Goal: Task Accomplishment & Management: Complete application form

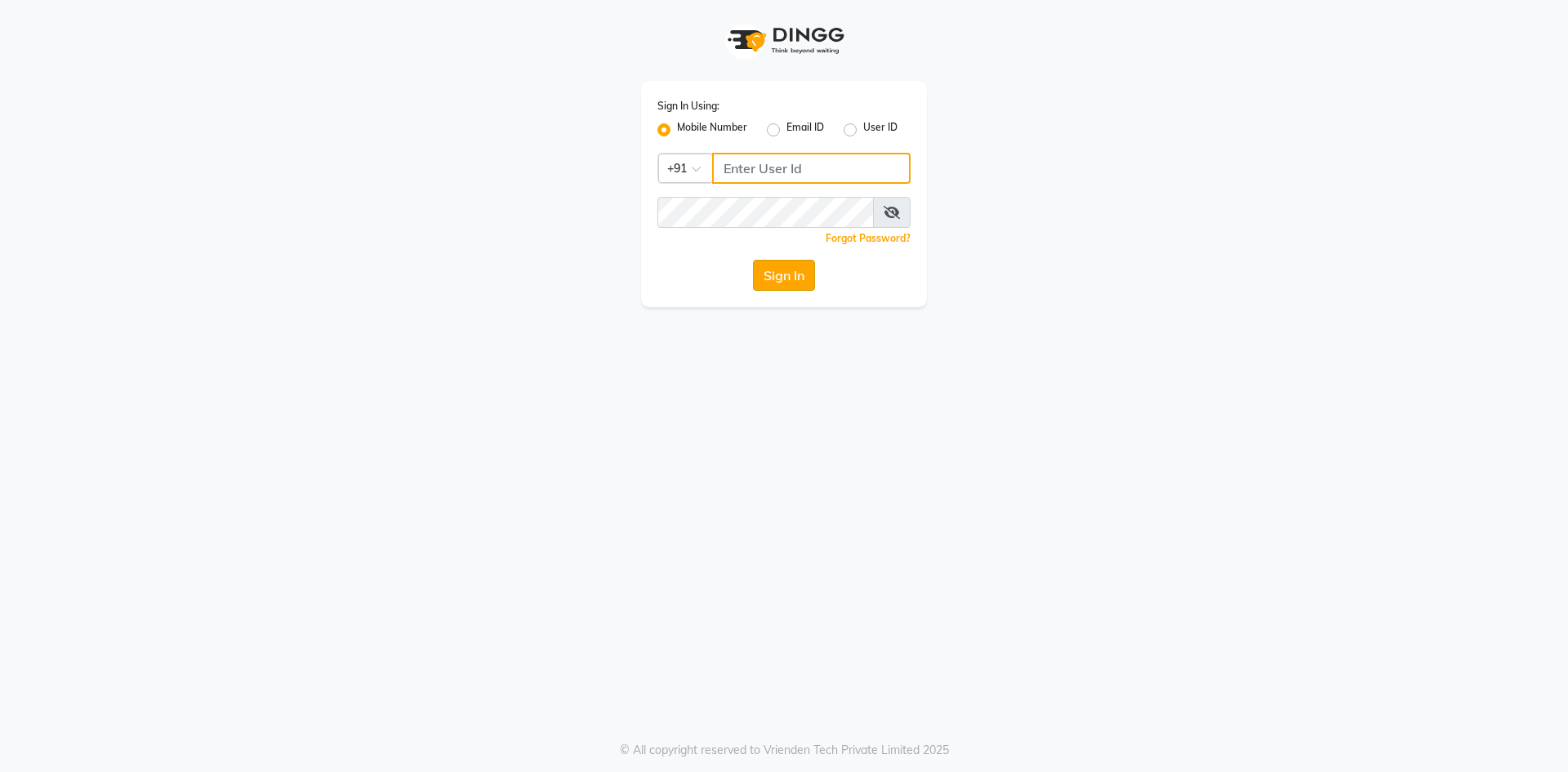
type input "8957360512"
click at [782, 277] on button "Sign In" at bounding box center [784, 275] width 62 height 31
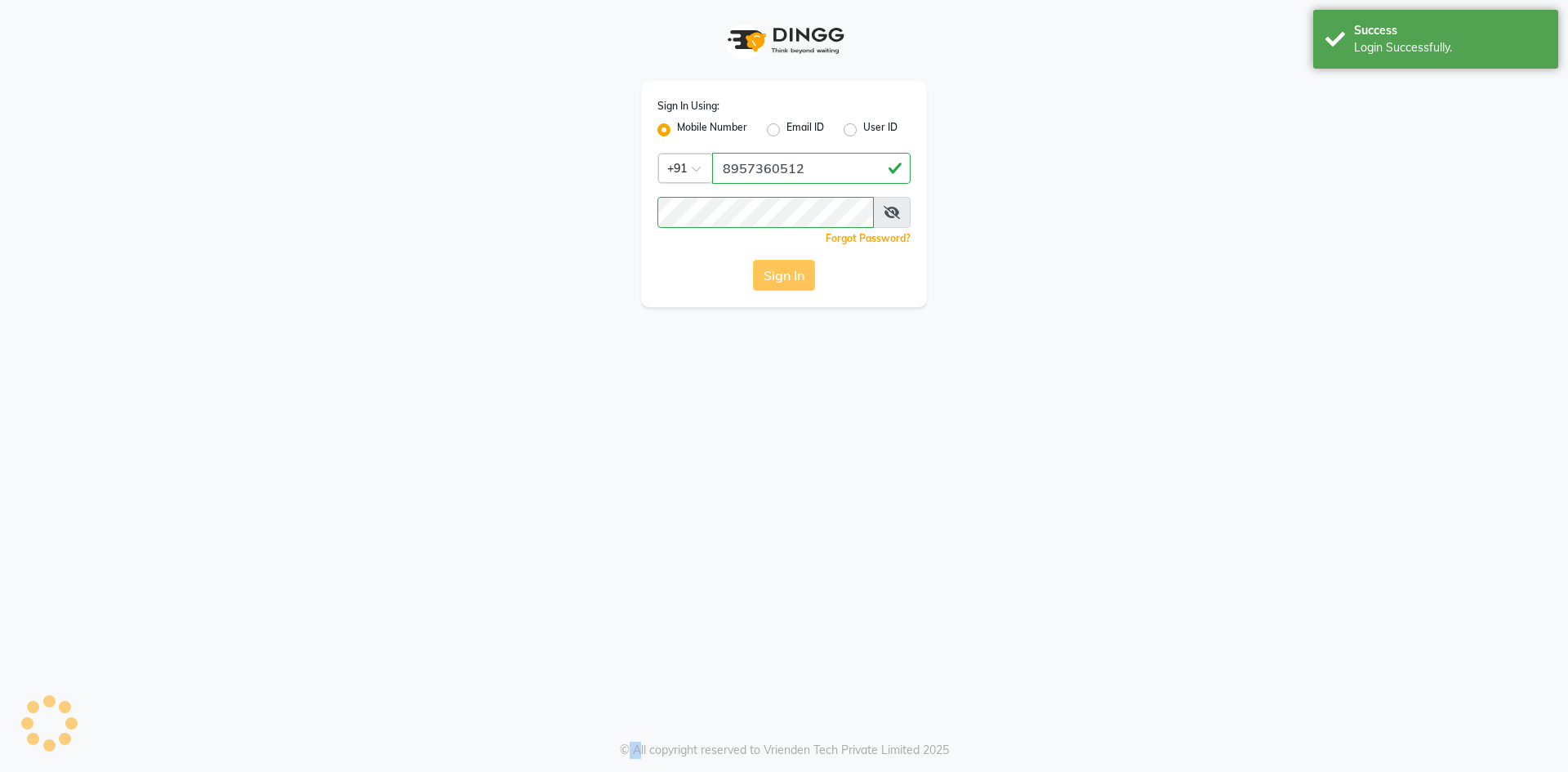
click at [782, 277] on div "Sign In" at bounding box center [784, 275] width 253 height 31
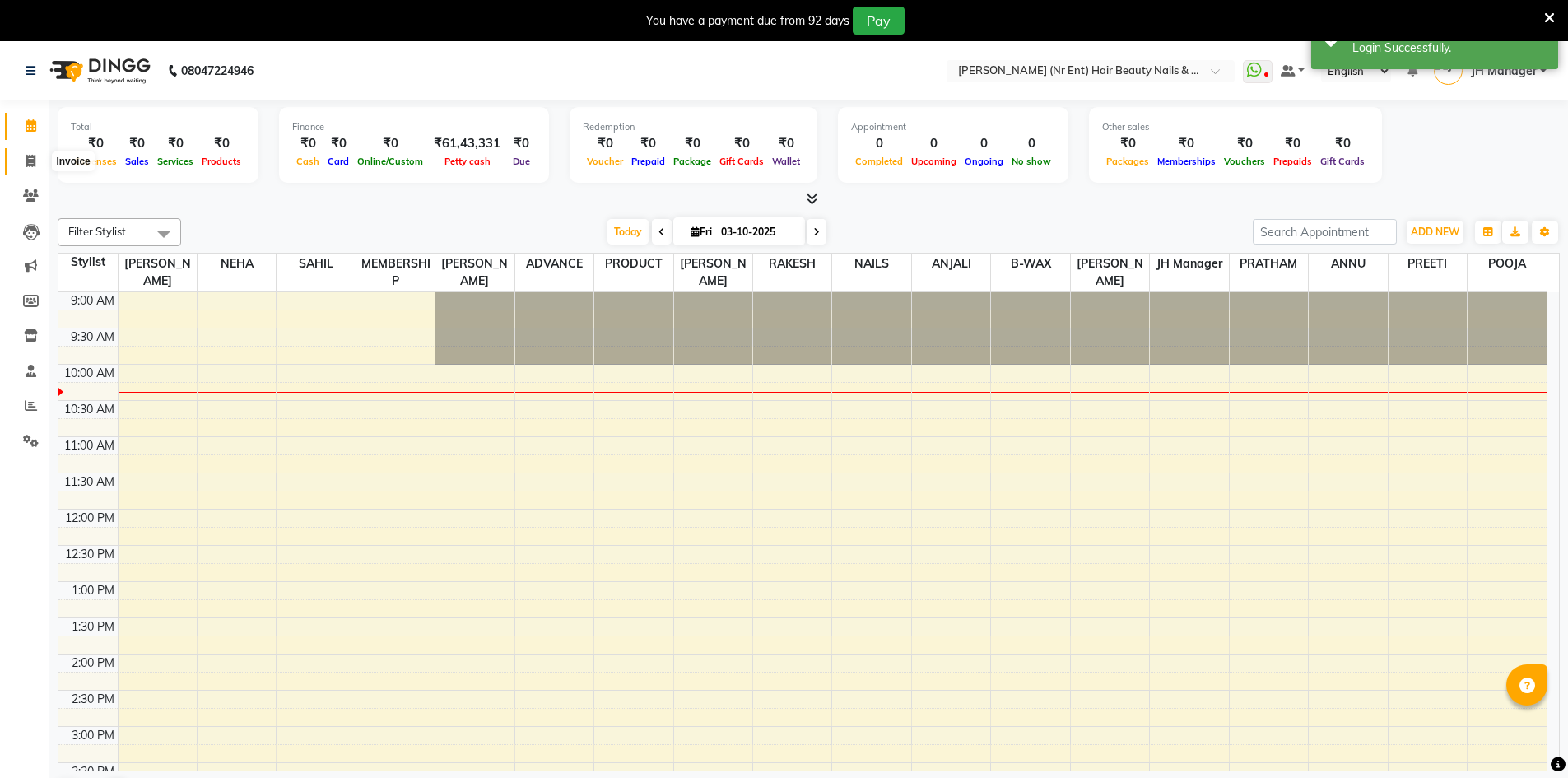
click at [34, 155] on icon at bounding box center [31, 161] width 9 height 12
select select "service"
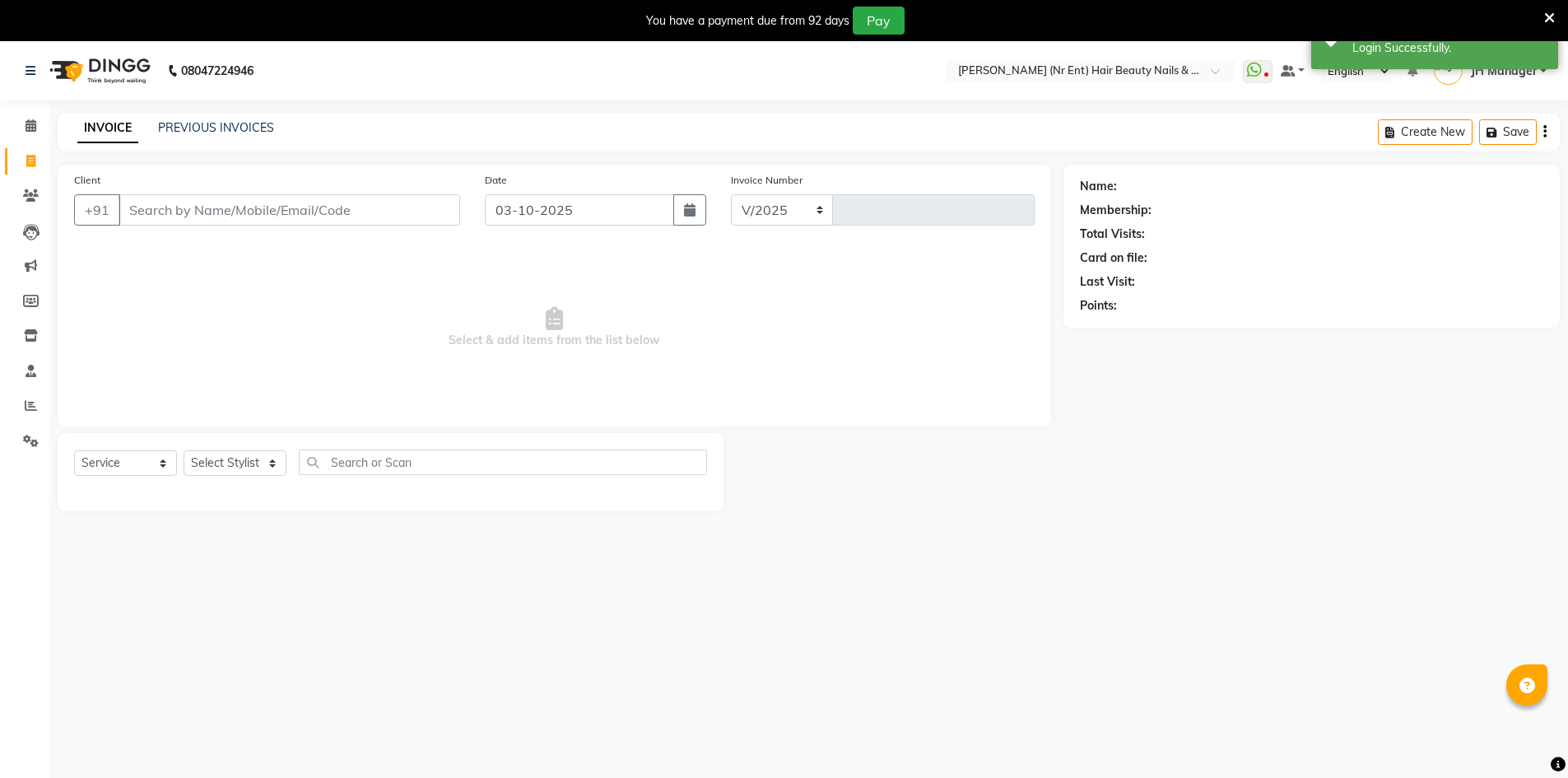
select select "640"
type input "4785"
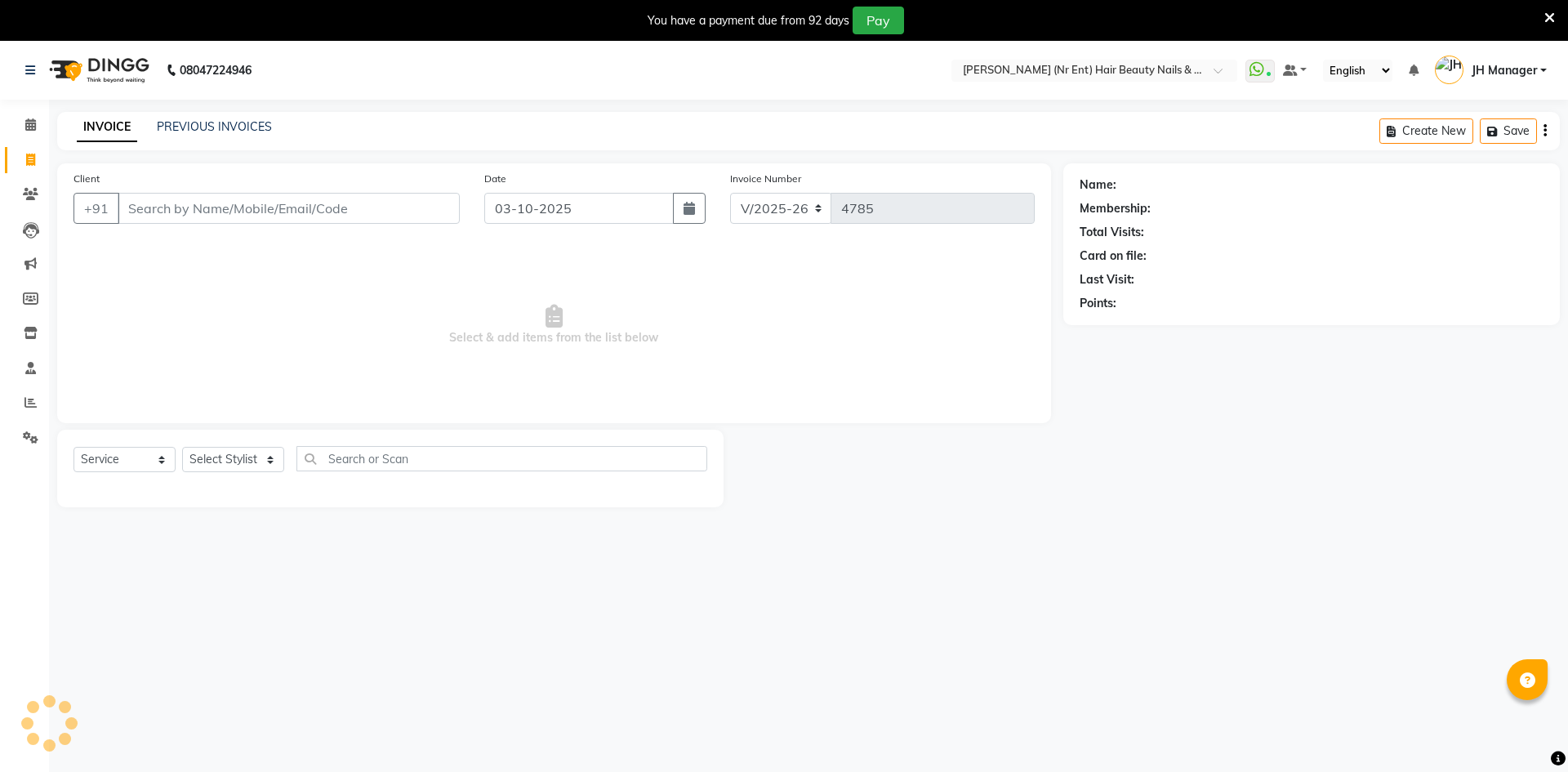
select select "640"
select select "service"
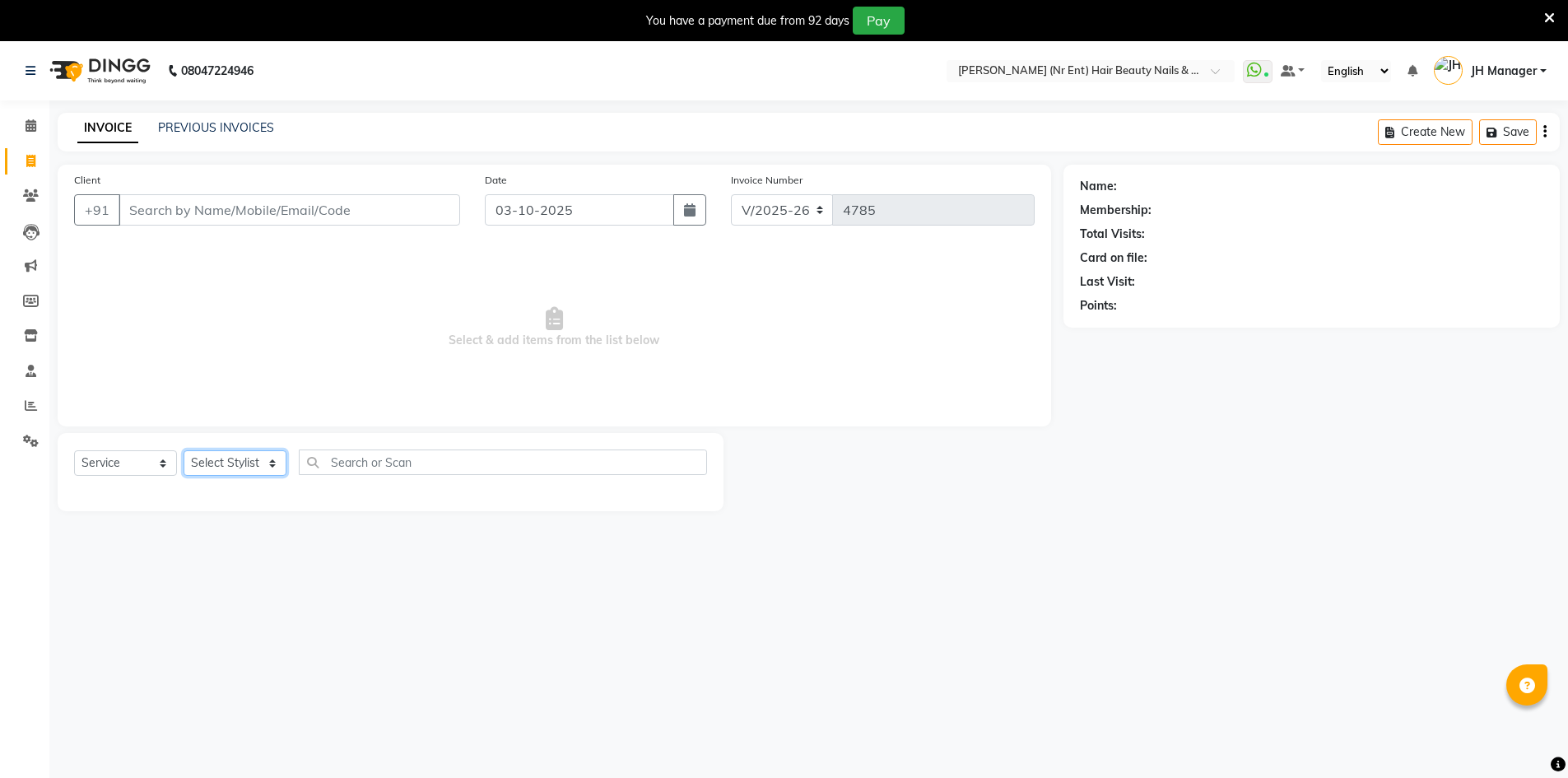
click at [265, 472] on select "Select Stylist" at bounding box center [235, 463] width 103 height 26
select select "9206"
click at [183, 450] on select "Select Stylist ADNAN ADVANCE ANJALI ANNU B-WAX JH Manager MEMBERSHIP [PERSON_NA…" at bounding box center [235, 463] width 103 height 26
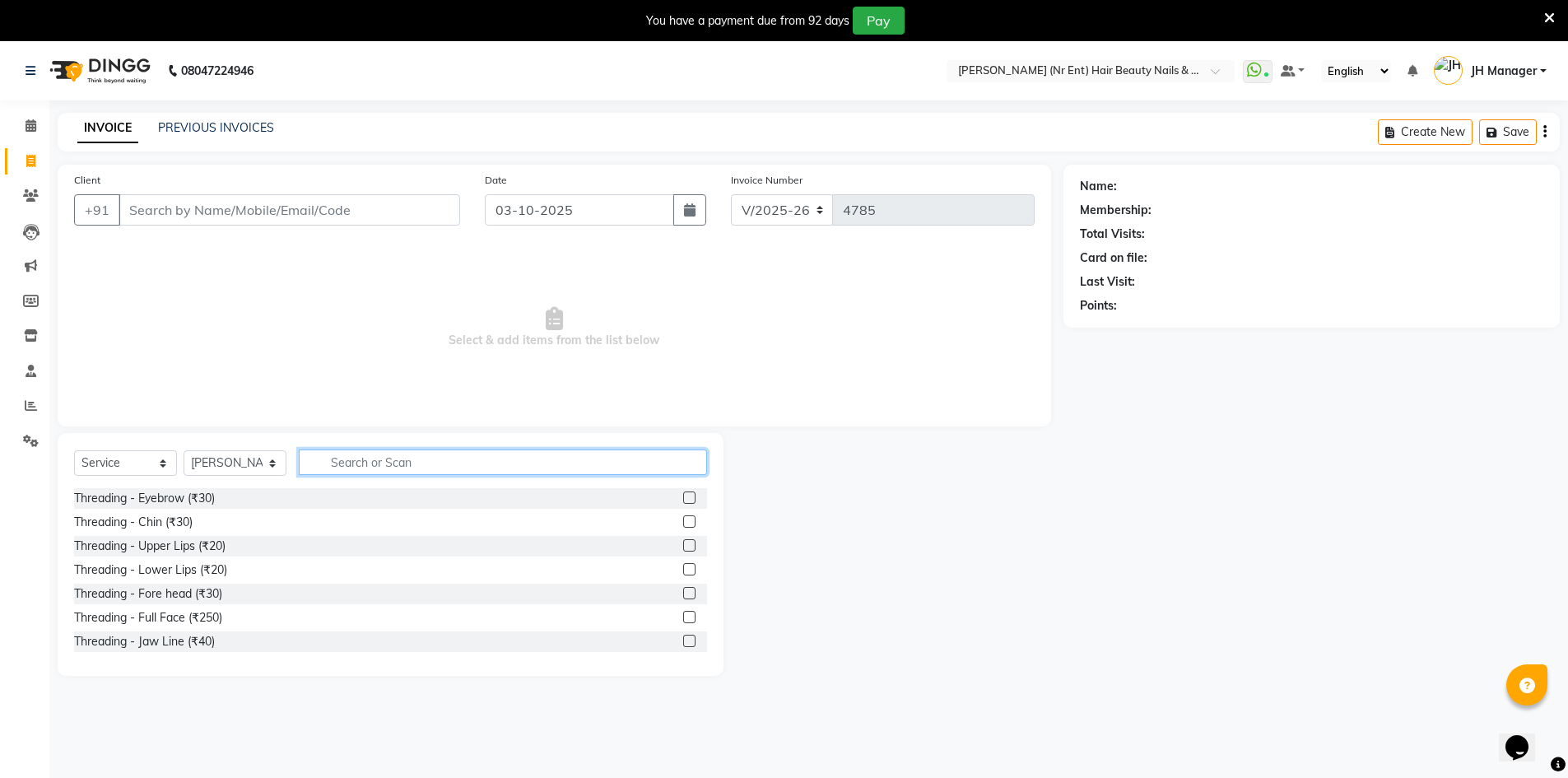
click at [347, 459] on input "text" at bounding box center [504, 463] width 408 height 26
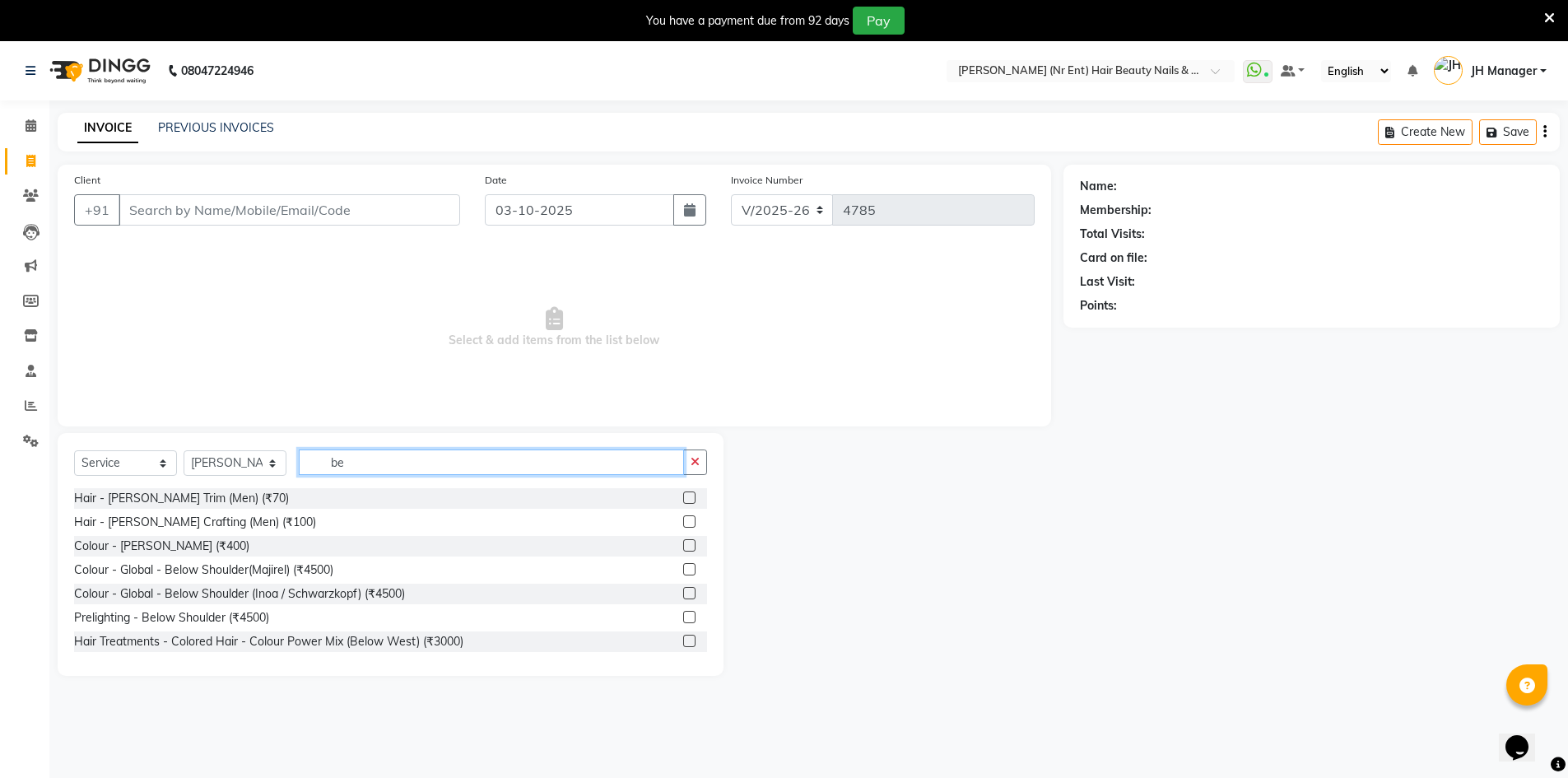
type input "be"
click at [683, 494] on label at bounding box center [689, 498] width 12 height 12
click at [683, 494] on input "checkbox" at bounding box center [688, 499] width 11 height 11
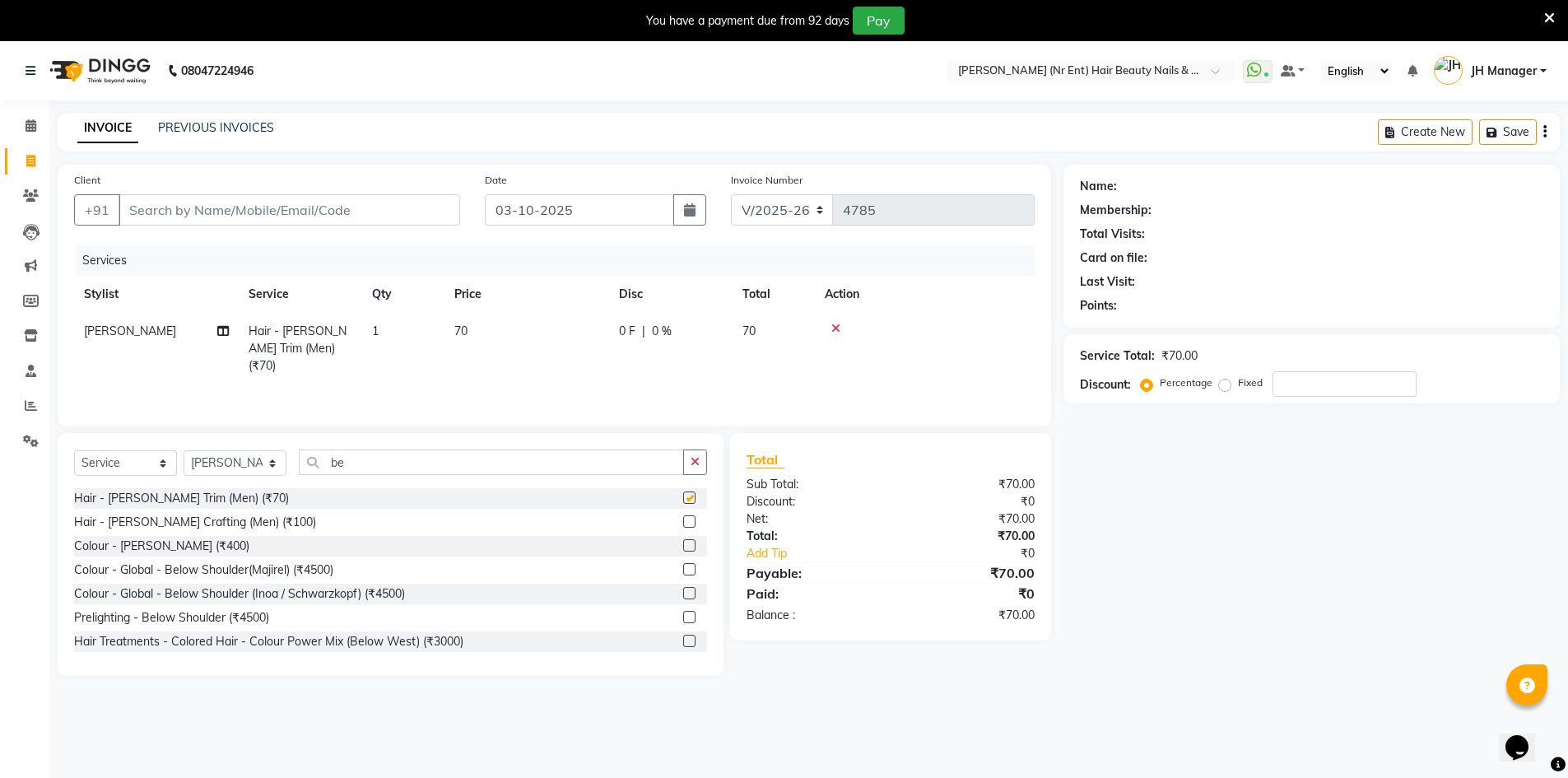
checkbox input "false"
click at [236, 217] on input "Client" at bounding box center [289, 210] width 342 height 32
type input "9"
type input "0"
type input "9151164736"
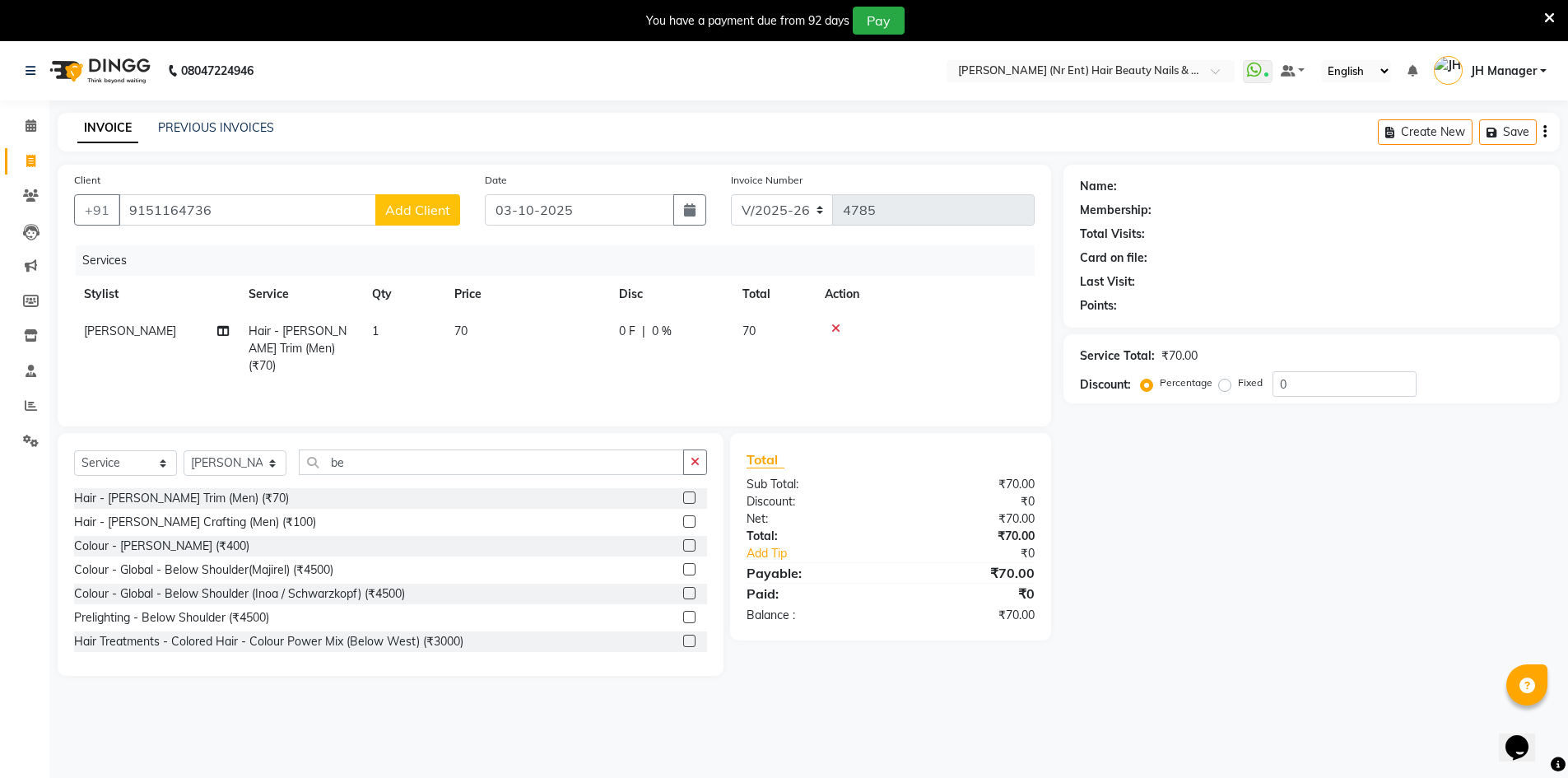
click at [410, 203] on span "Add Client" at bounding box center [418, 210] width 65 height 17
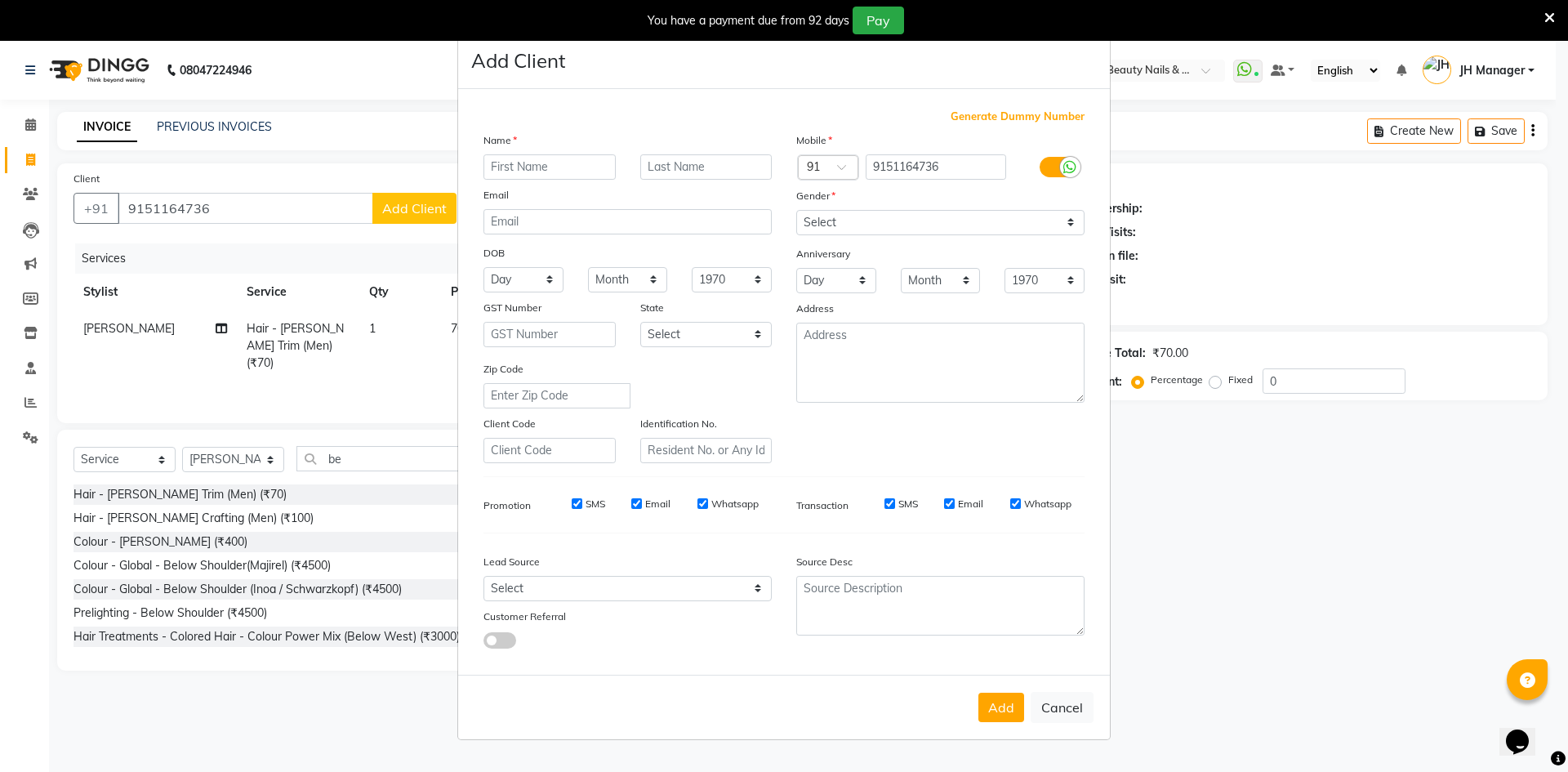
click at [524, 167] on input "text" at bounding box center [550, 167] width 133 height 26
type input "ashok"
click at [1074, 218] on select "Select [DEMOGRAPHIC_DATA] [DEMOGRAPHIC_DATA] Other Prefer Not To Say" at bounding box center [940, 222] width 288 height 26
select select "[DEMOGRAPHIC_DATA]"
click at [796, 209] on select "Select [DEMOGRAPHIC_DATA] [DEMOGRAPHIC_DATA] Other Prefer Not To Say" at bounding box center [940, 222] width 288 height 26
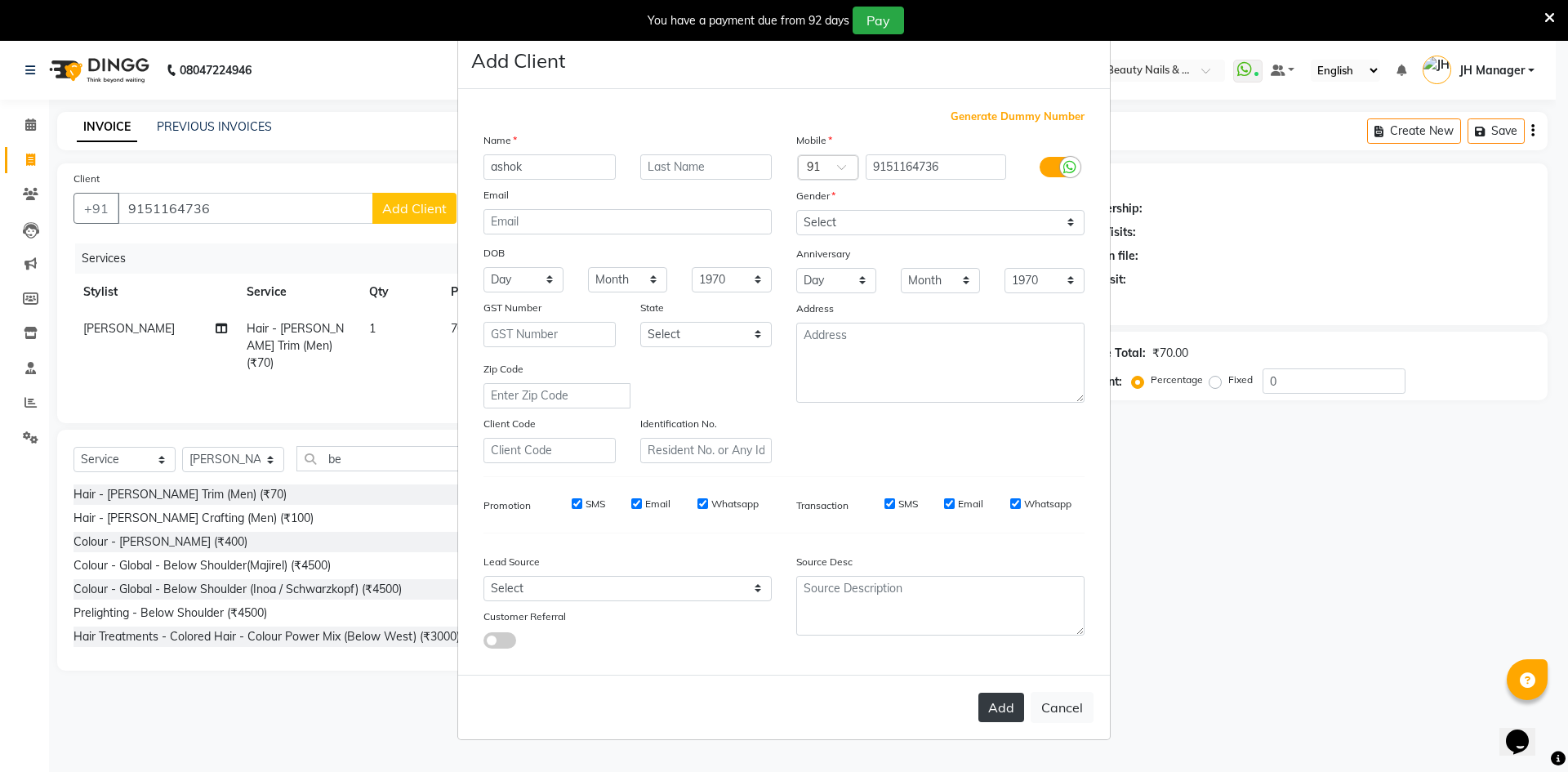
click at [991, 708] on button "Add" at bounding box center [1001, 707] width 46 height 30
select select
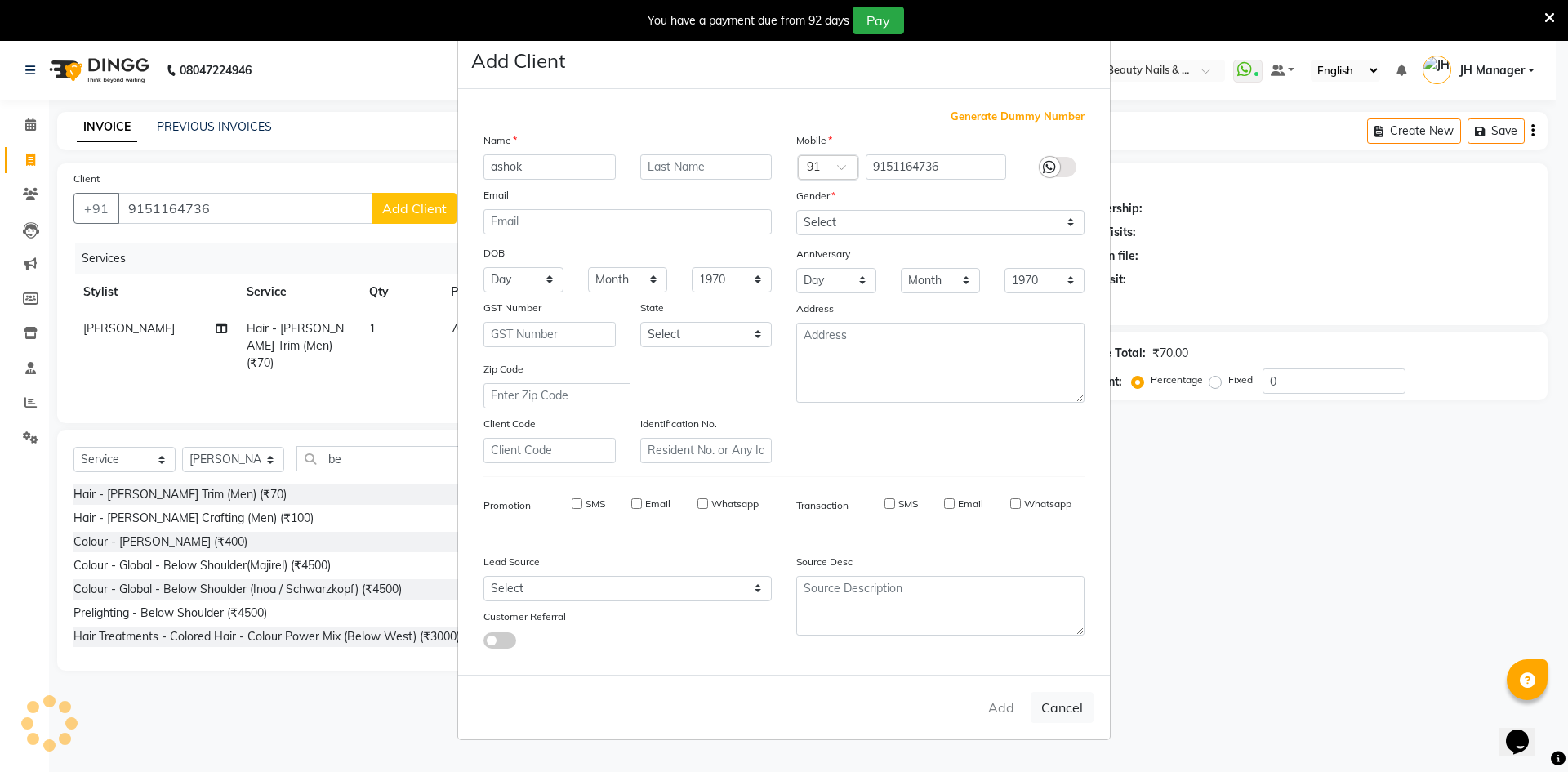
select select
checkbox input "false"
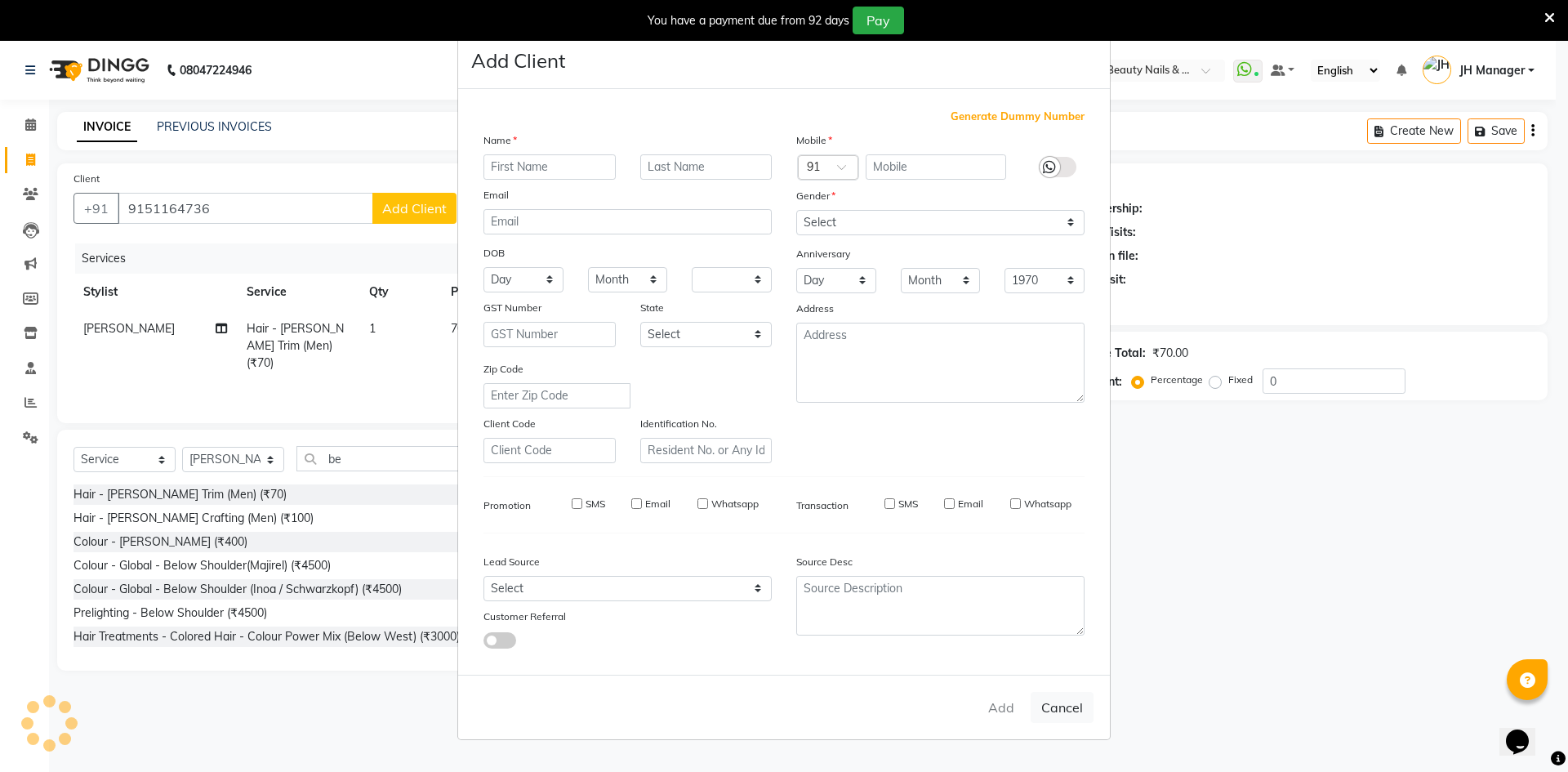
checkbox input "false"
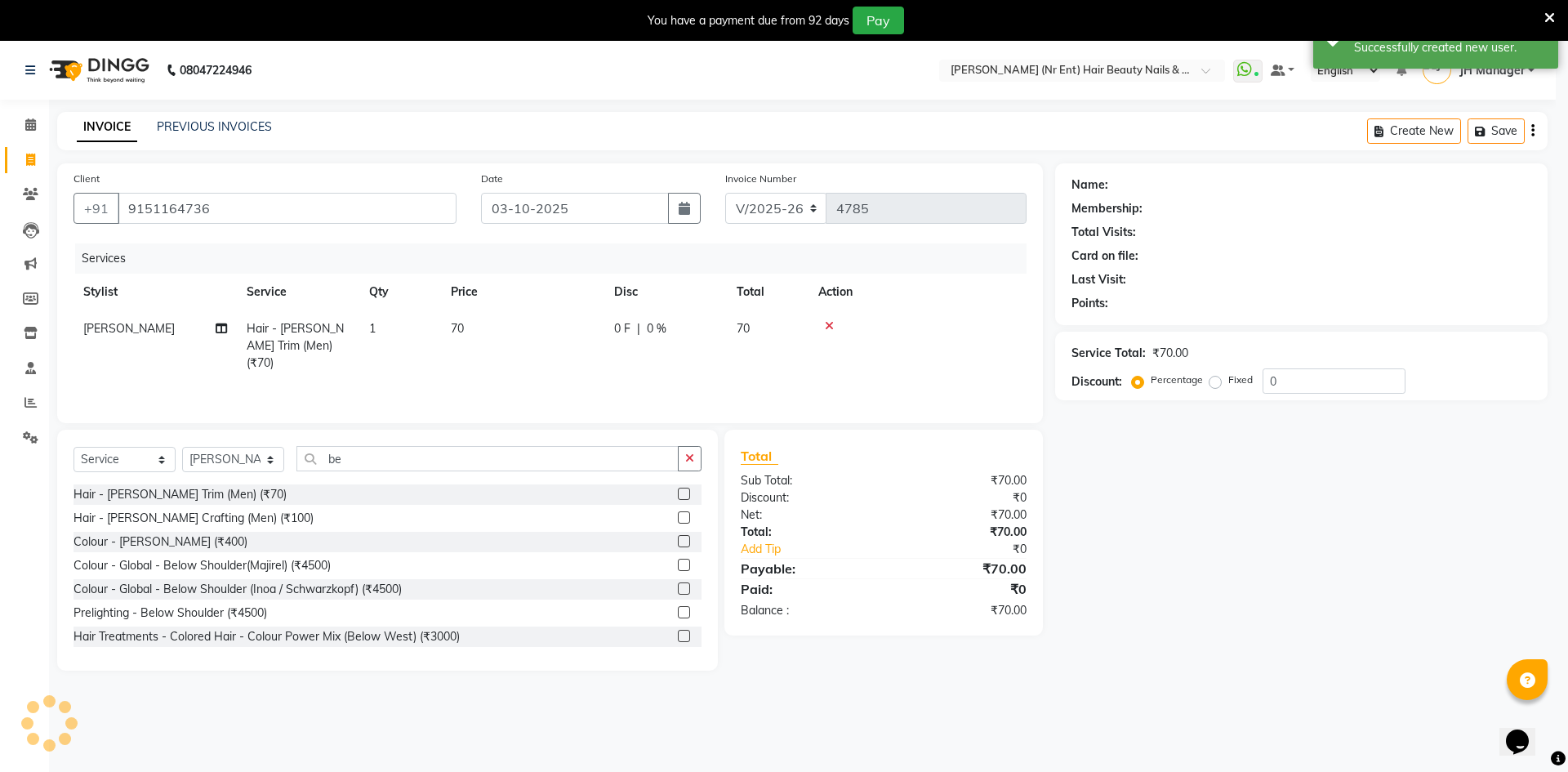
select select "1: Object"
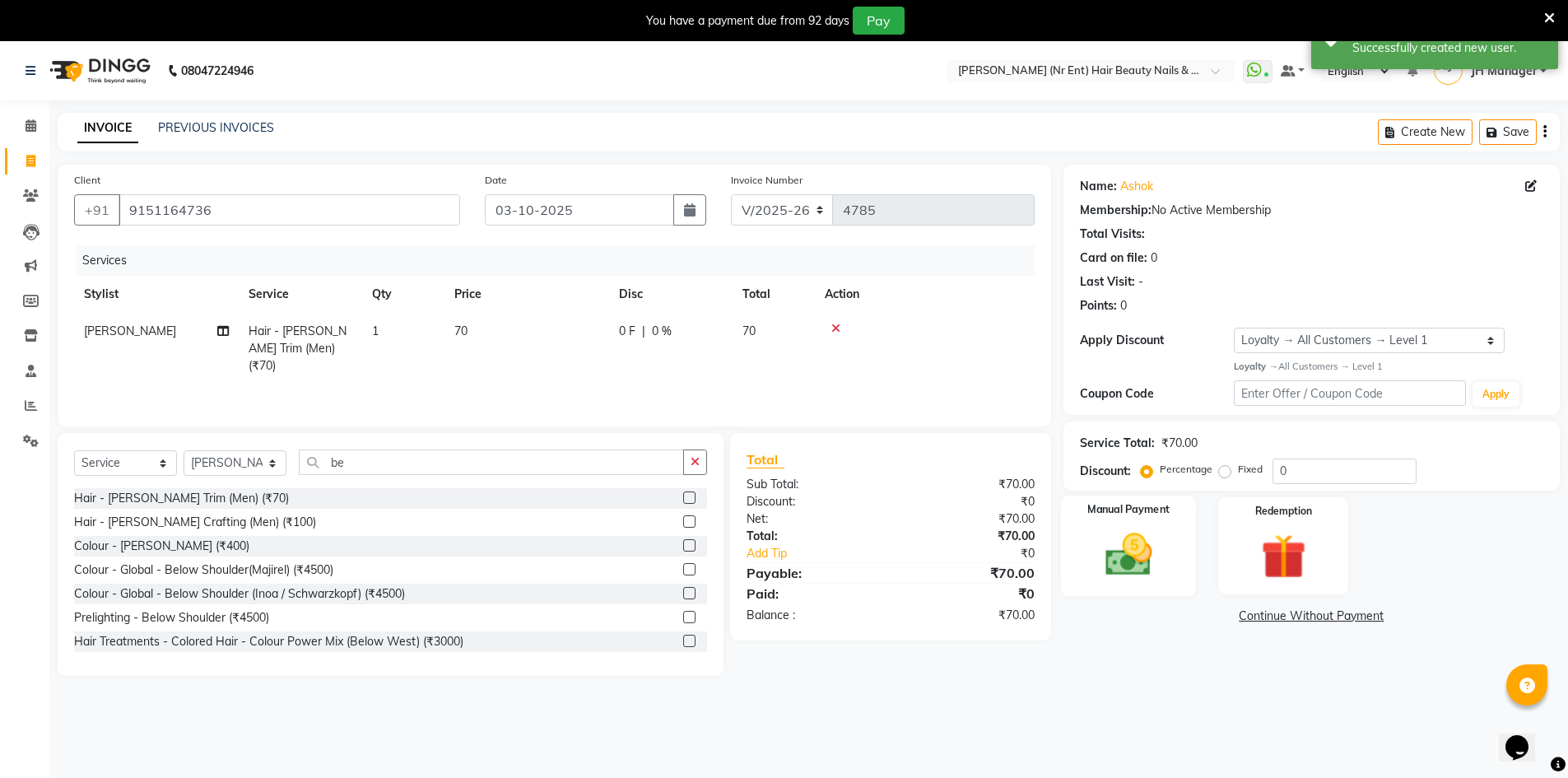
click at [1117, 549] on img at bounding box center [1129, 554] width 75 height 54
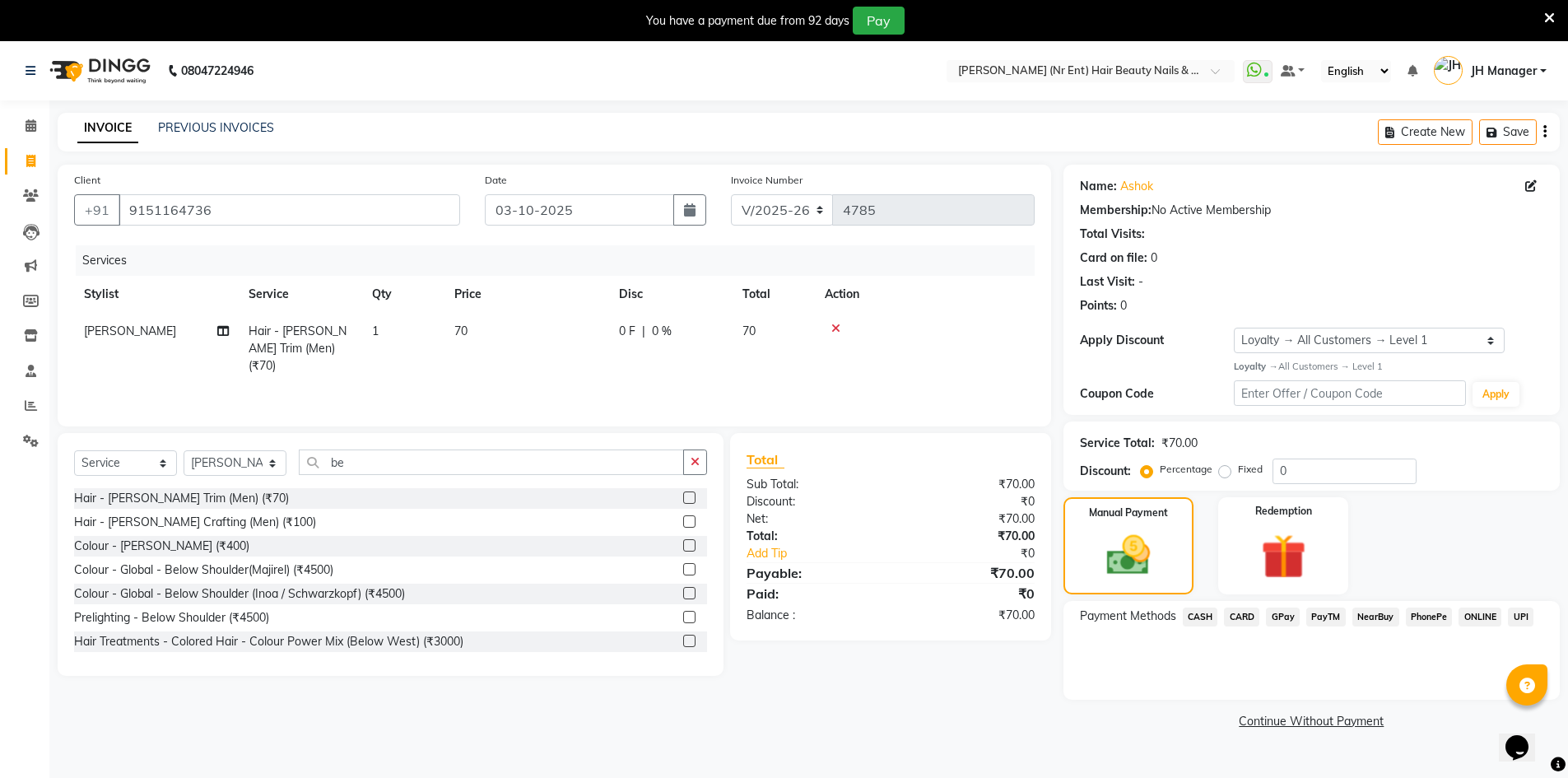
click at [1189, 620] on span "CASH" at bounding box center [1201, 616] width 36 height 19
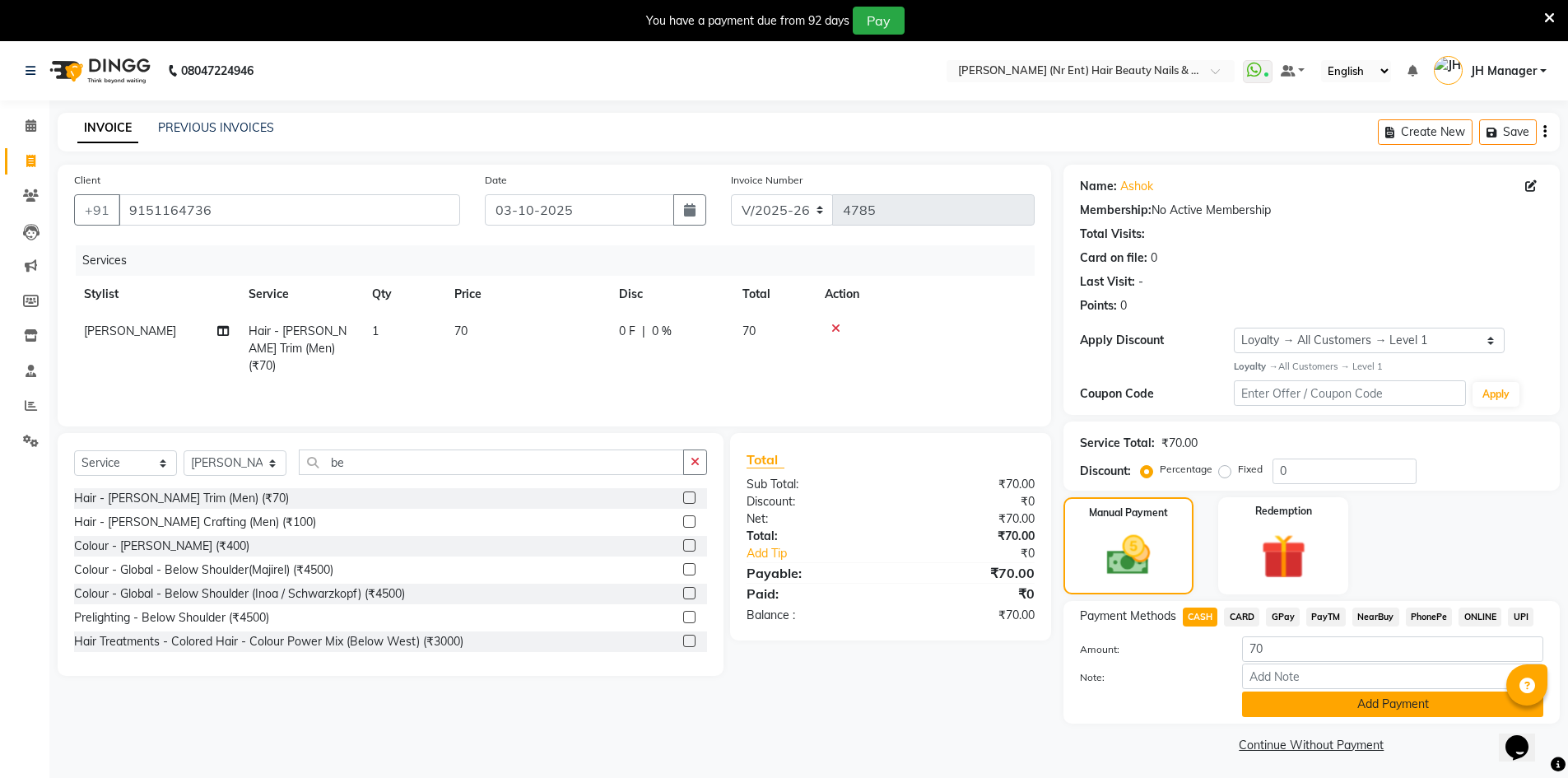
click at [1338, 700] on button "Add Payment" at bounding box center [1393, 705] width 301 height 26
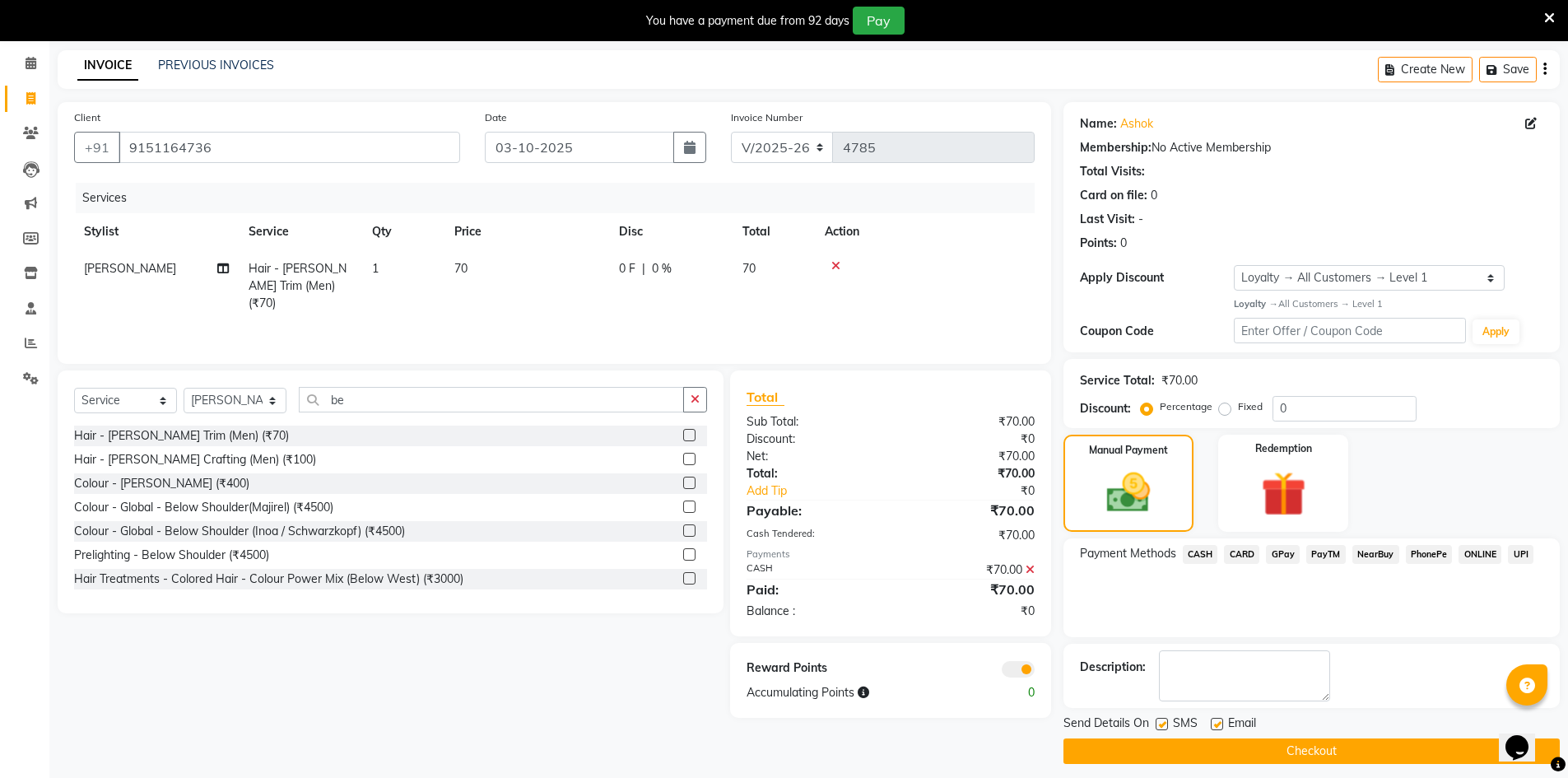
scroll to position [73, 0]
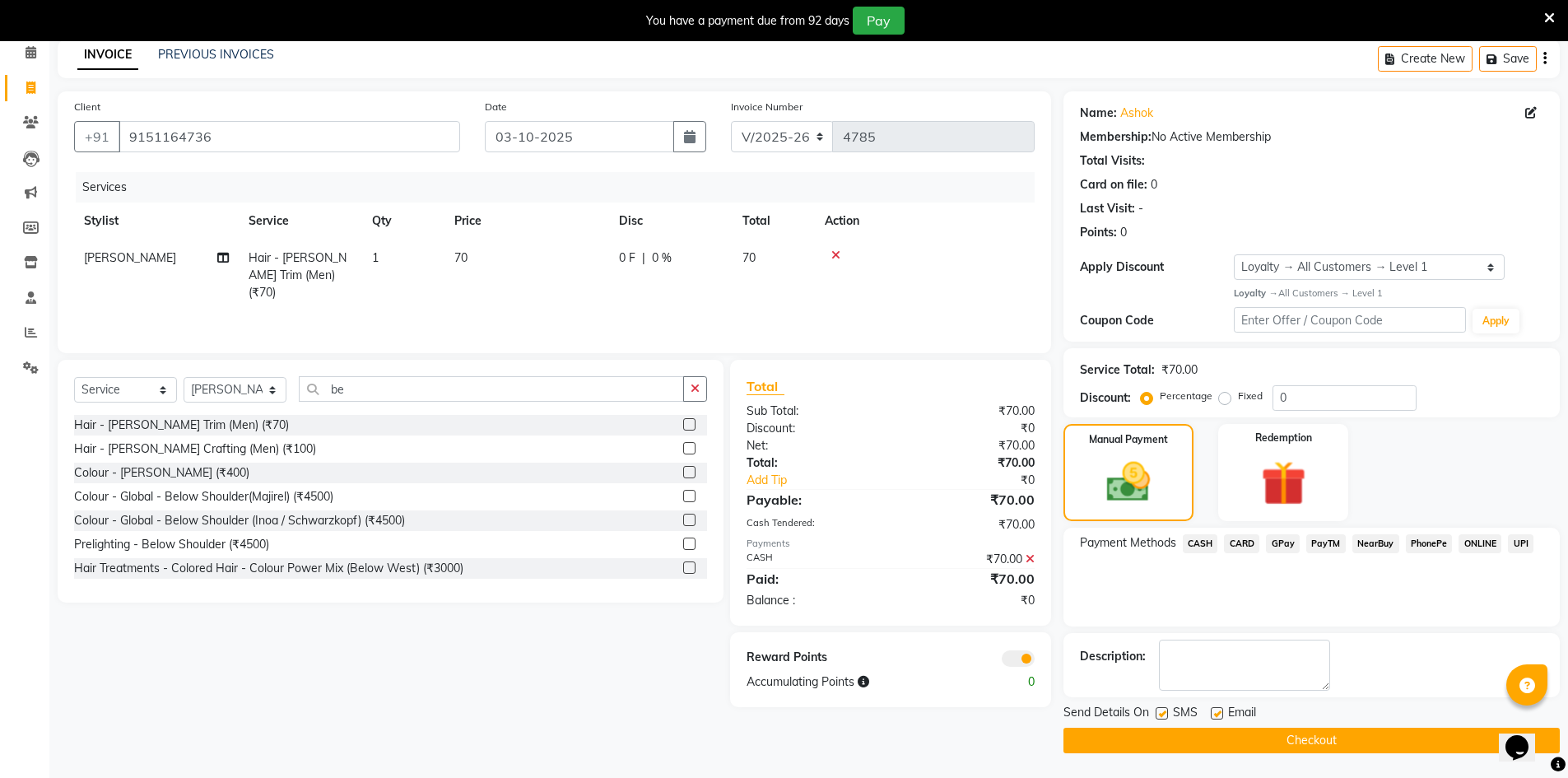
click at [1326, 728] on button "Checkout" at bounding box center [1311, 740] width 497 height 26
